Goal: Register for event/course

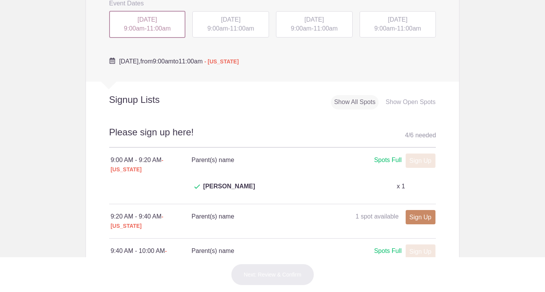
scroll to position [182, 0]
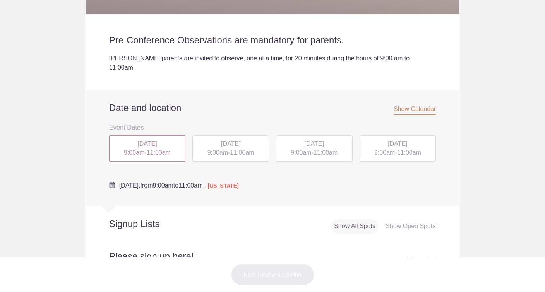
click at [321, 149] on span "11:00am" at bounding box center [326, 152] width 24 height 7
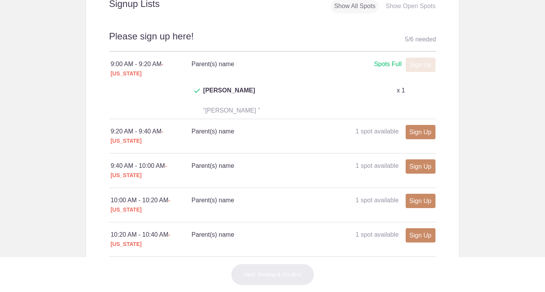
scroll to position [401, 0]
click at [426, 125] on link "Sign Up" at bounding box center [421, 132] width 30 height 14
type input "1"
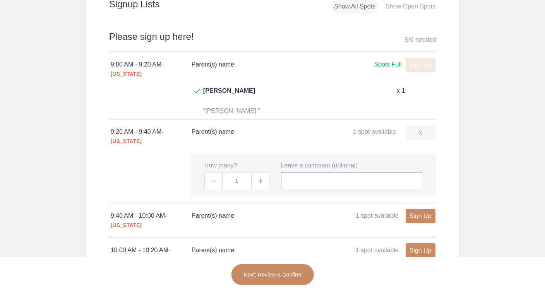
click at [336, 172] on input "text" at bounding box center [352, 180] width 142 height 17
type input "[PERSON_NAME] and [PERSON_NAME]"
click at [298, 276] on button "Next: Review & Confirm" at bounding box center [272, 275] width 83 height 22
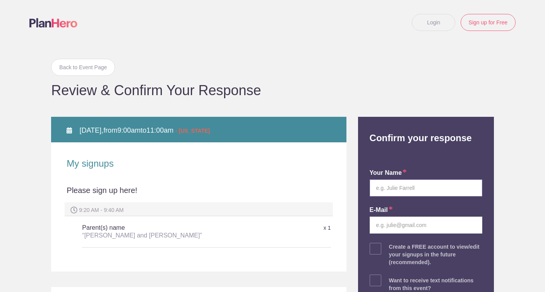
click at [422, 189] on input "text" at bounding box center [426, 188] width 113 height 17
type input "[PERSON_NAME] and [PERSON_NAME]"
type input "[PERSON_NAME][EMAIL_ADDRESS][PERSON_NAME][DOMAIN_NAME]"
click at [520, 181] on body "Login Sign up for Free Login Back to Event Page Back to Event Page Review & Con…" at bounding box center [272, 146] width 545 height 292
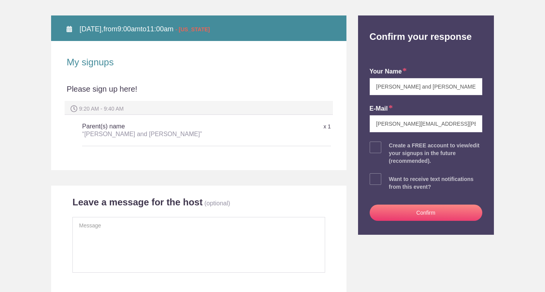
scroll to position [111, 0]
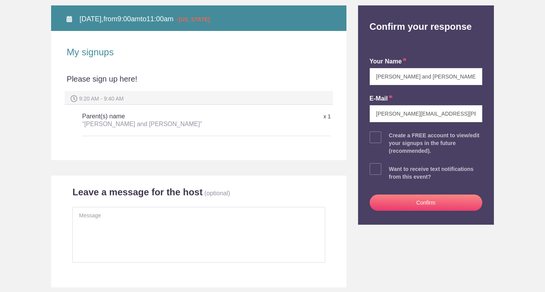
click at [422, 202] on button "Confirm" at bounding box center [426, 203] width 113 height 16
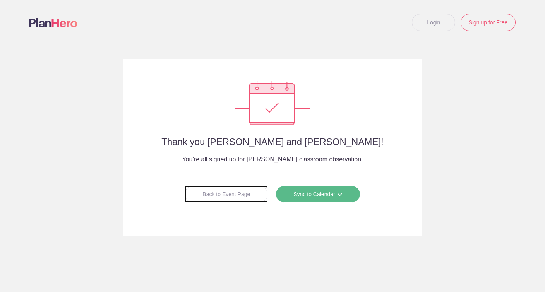
click at [238, 198] on div "Back to Event Page" at bounding box center [226, 194] width 83 height 17
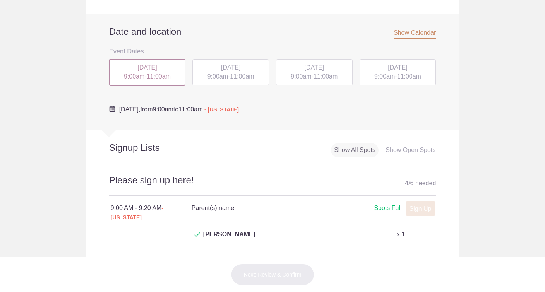
scroll to position [256, 0]
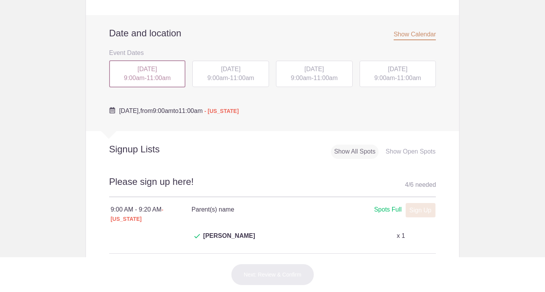
click at [316, 68] on div "[DATE] 9:00am - 11:00am" at bounding box center [314, 74] width 77 height 26
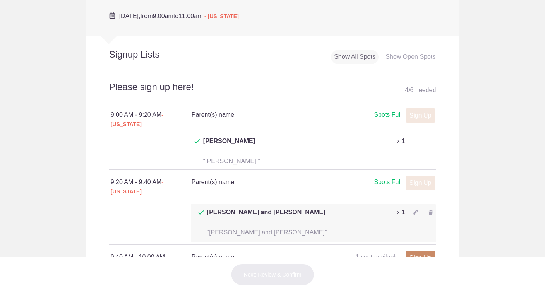
scroll to position [351, 0]
